Goal: Task Accomplishment & Management: Use online tool/utility

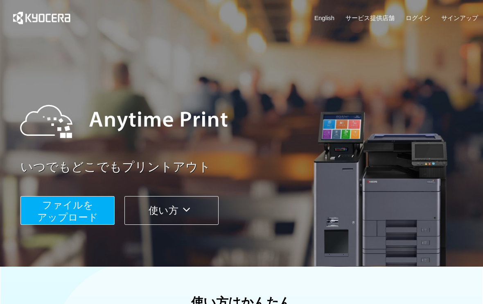
click at [93, 219] on span "ファイルを ​​アップロード" at bounding box center [67, 210] width 61 height 23
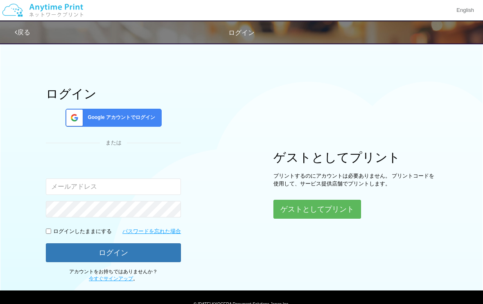
click at [325, 215] on button "ゲストとしてプリント" at bounding box center [318, 208] width 88 height 19
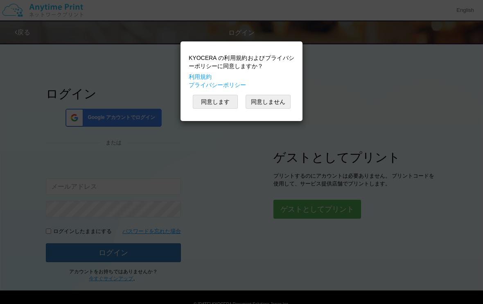
click at [226, 98] on button "同意します" at bounding box center [215, 102] width 45 height 14
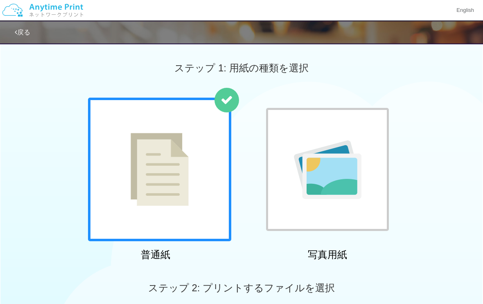
click at [29, 29] on link "戻る" at bounding box center [23, 32] width 16 height 7
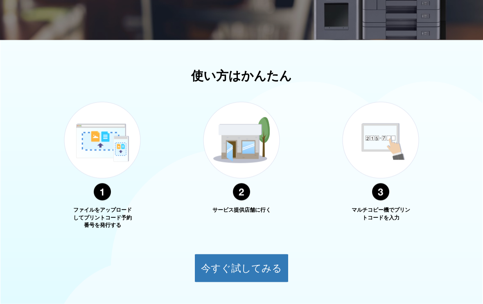
scroll to position [281, 0]
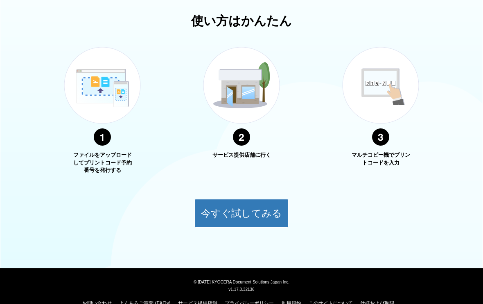
click at [272, 218] on button "今すぐ試してみる" at bounding box center [242, 213] width 94 height 29
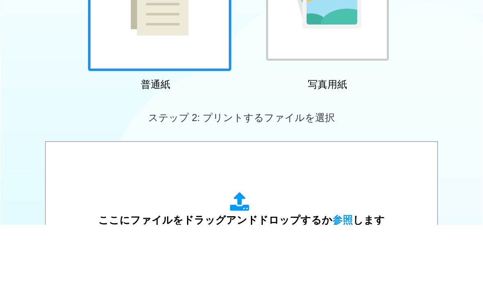
scroll to position [303, 0]
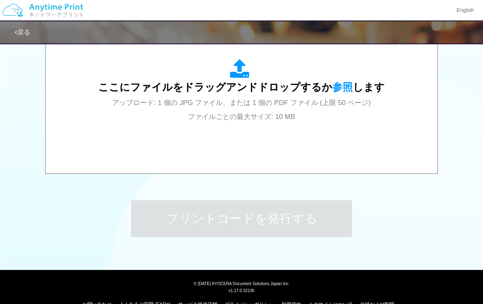
click at [297, 107] on div "ここにファイルをドラッグアンドドロップするか 参照 します アップロード: 1 個の JPG ファイル、または 1 個の PDF ファイル (上限 50 ペー…" at bounding box center [241, 91] width 287 height 64
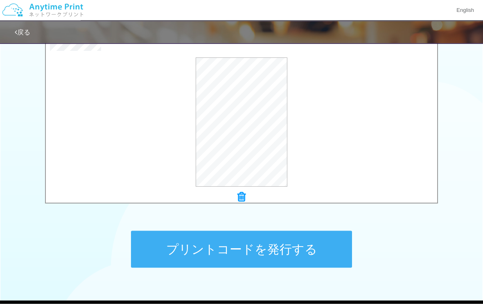
click at [0, 0] on button "プレビュー" at bounding box center [0, 0] width 0 height 0
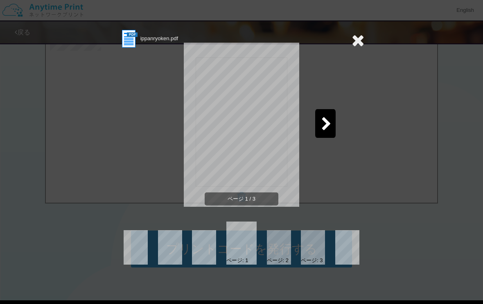
click at [334, 127] on div at bounding box center [325, 123] width 20 height 29
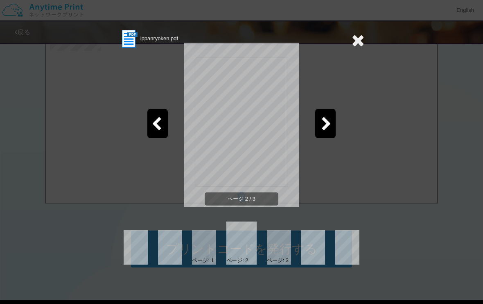
click at [332, 122] on div at bounding box center [325, 123] width 20 height 29
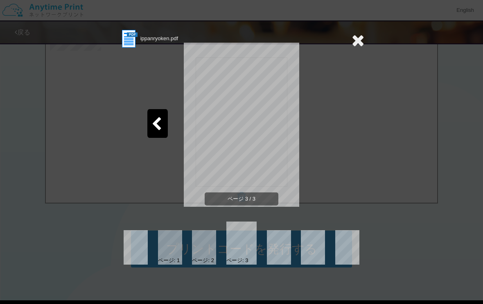
click at [359, 40] on icon at bounding box center [358, 40] width 13 height 16
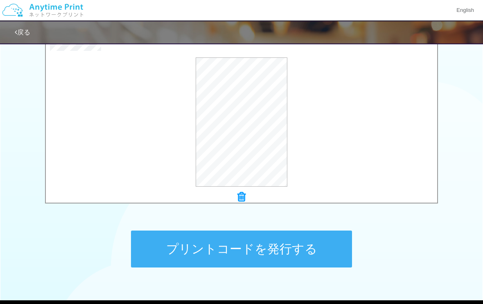
click at [299, 248] on button "プリントコードを発行する" at bounding box center [241, 248] width 221 height 37
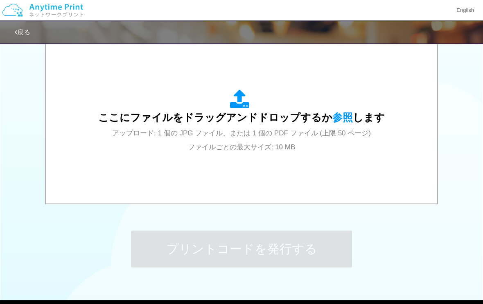
scroll to position [0, 0]
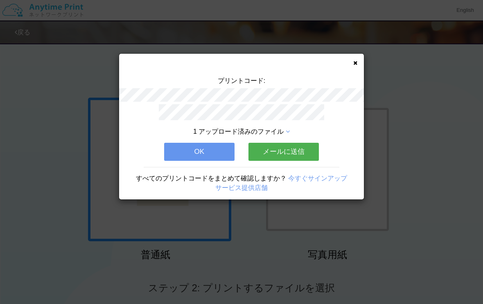
click at [224, 151] on button "OK" at bounding box center [199, 152] width 70 height 18
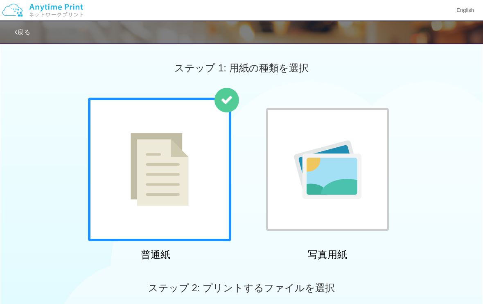
click at [70, 12] on img at bounding box center [42, 10] width 87 height 29
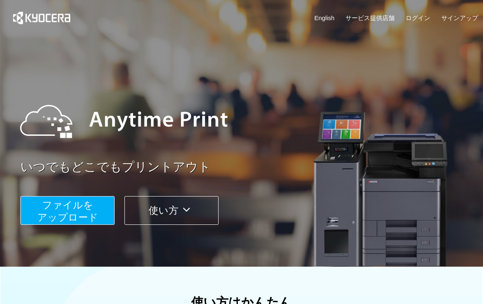
click at [185, 214] on icon at bounding box center [187, 209] width 16 height 12
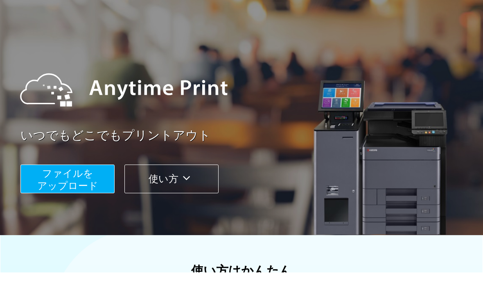
scroll to position [281, 0]
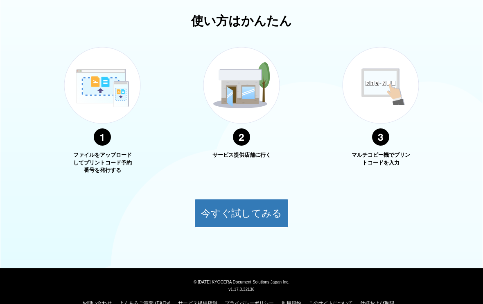
click at [160, 301] on link "よくあるご質問 (FAQs)" at bounding box center [144, 303] width 51 height 6
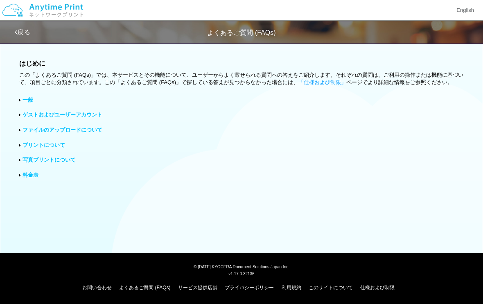
click at [329, 80] on link "「仕様および制限」" at bounding box center [323, 82] width 48 height 6
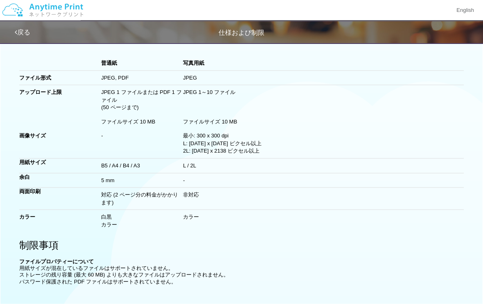
scroll to position [10, 0]
